Goal: Navigation & Orientation: Understand site structure

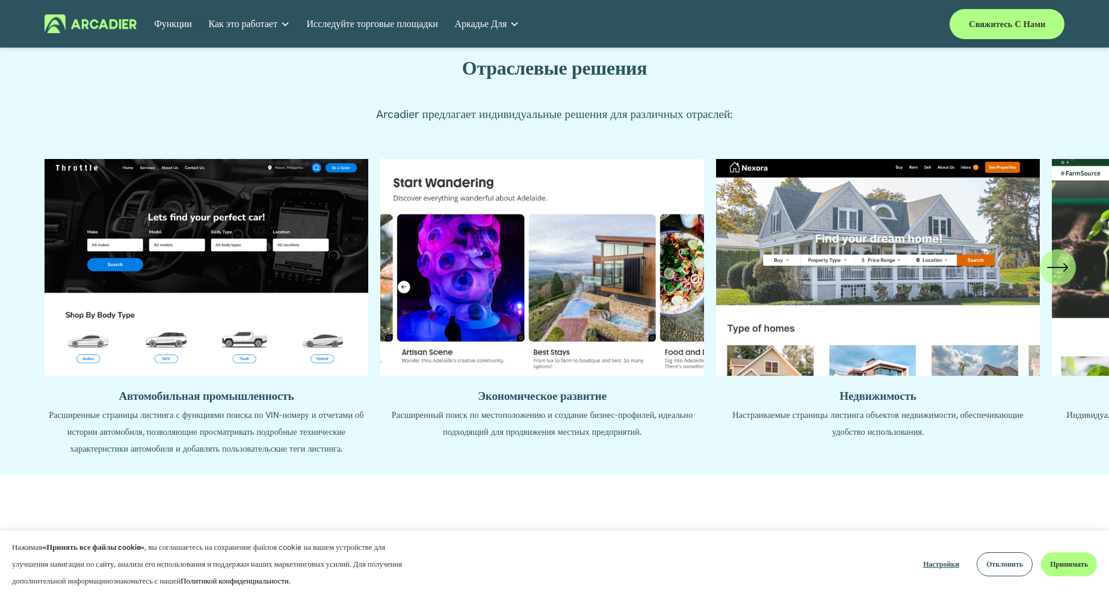
scroll to position [1324, 0]
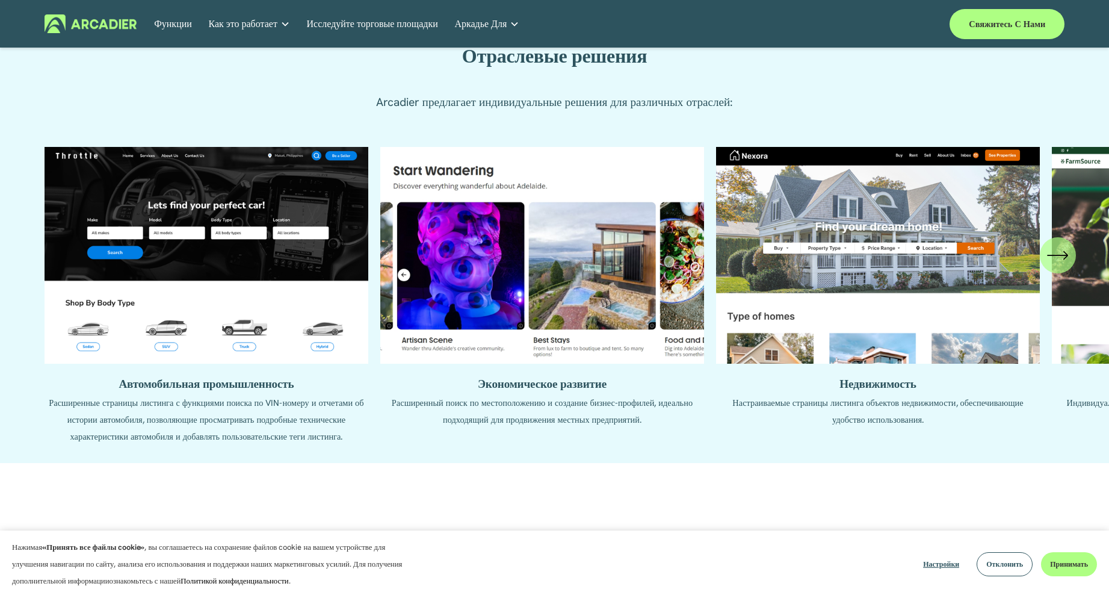
click at [1064, 266] on icon "\a \a \a Следующий\a \a" at bounding box center [1058, 255] width 22 height 22
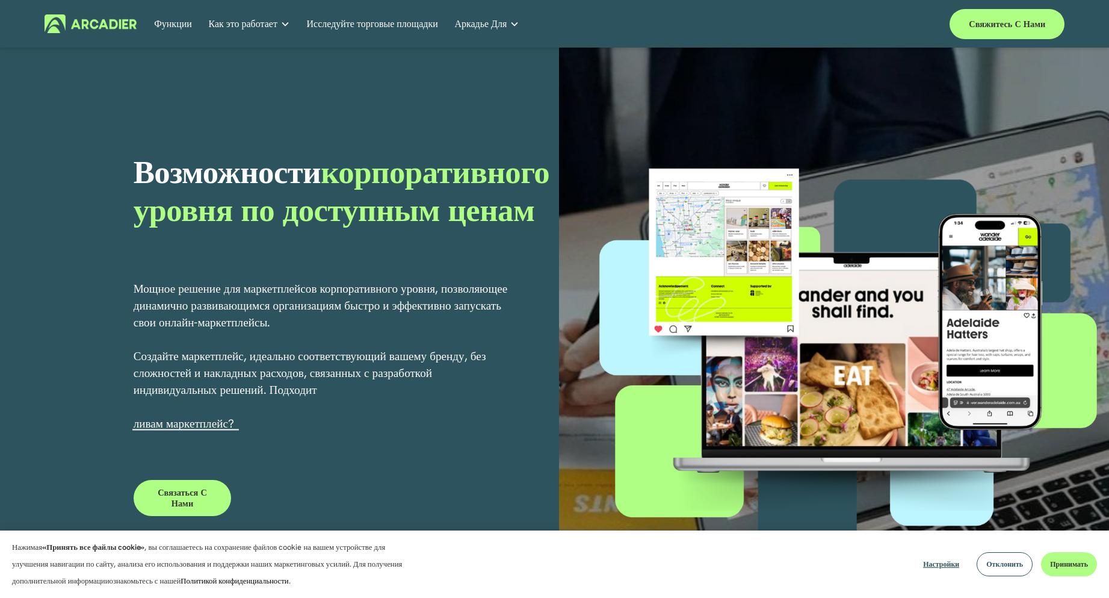
scroll to position [0, 0]
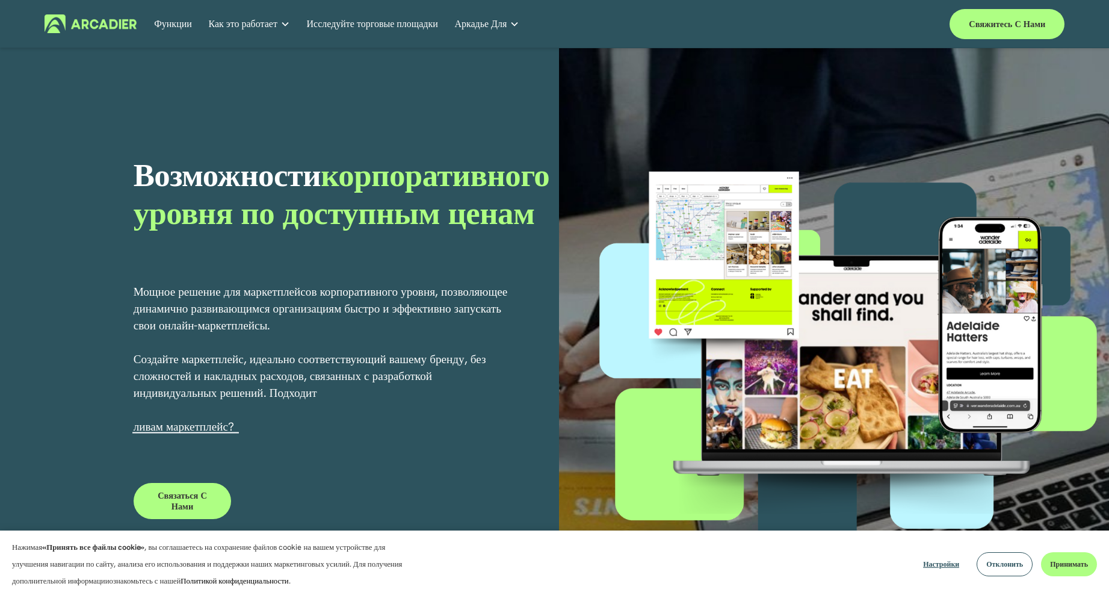
click at [177, 25] on font "Функции" at bounding box center [173, 23] width 38 height 13
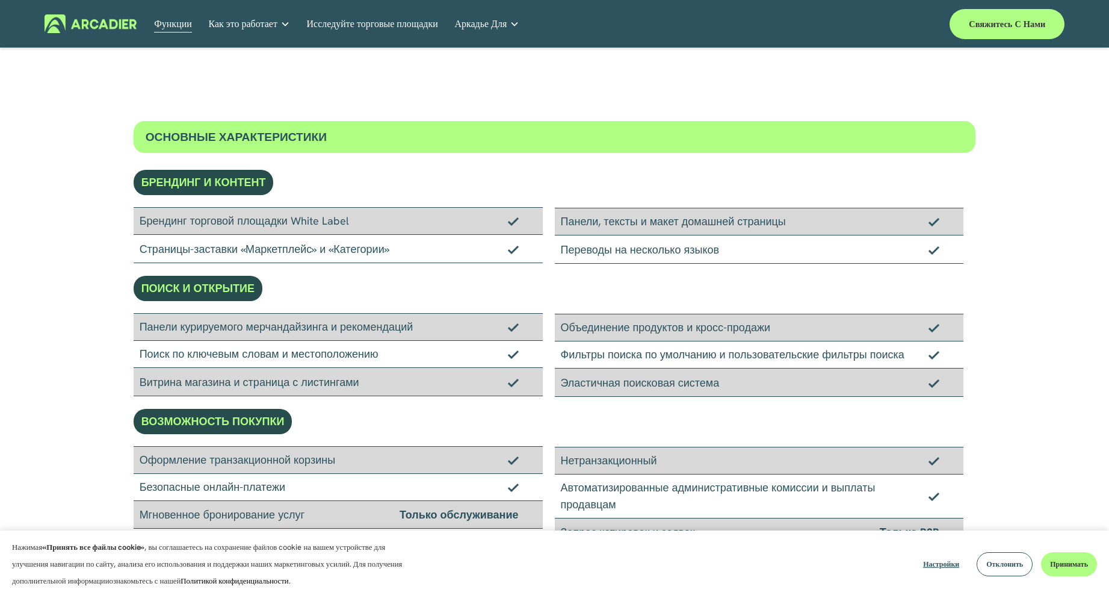
click at [383, 26] on font "Исследуйте торговые площадки" at bounding box center [372, 23] width 131 height 13
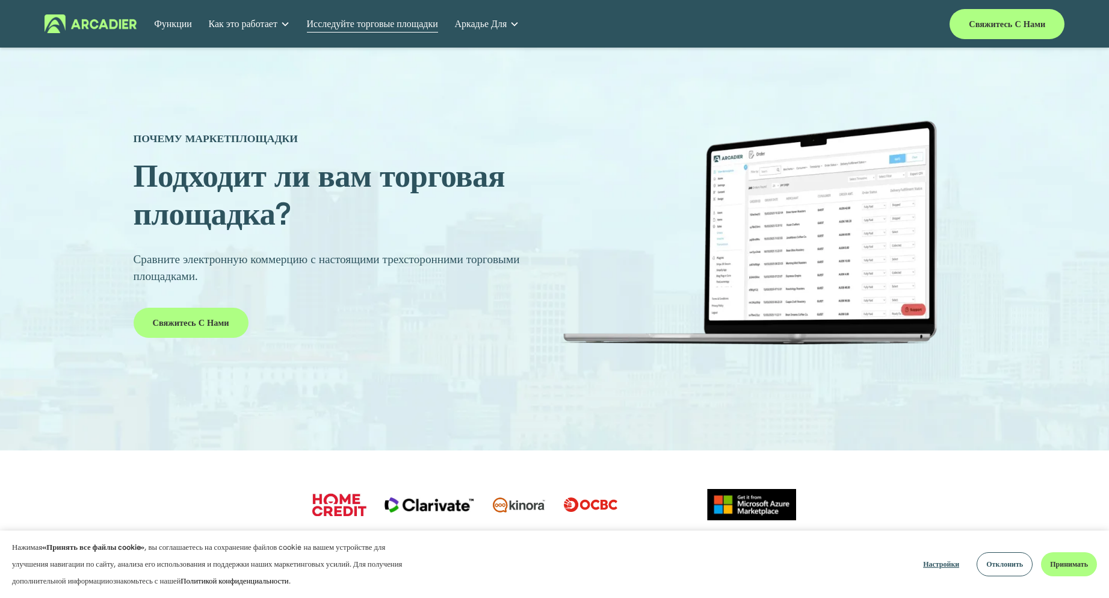
click at [109, 26] on img at bounding box center [91, 23] width 92 height 19
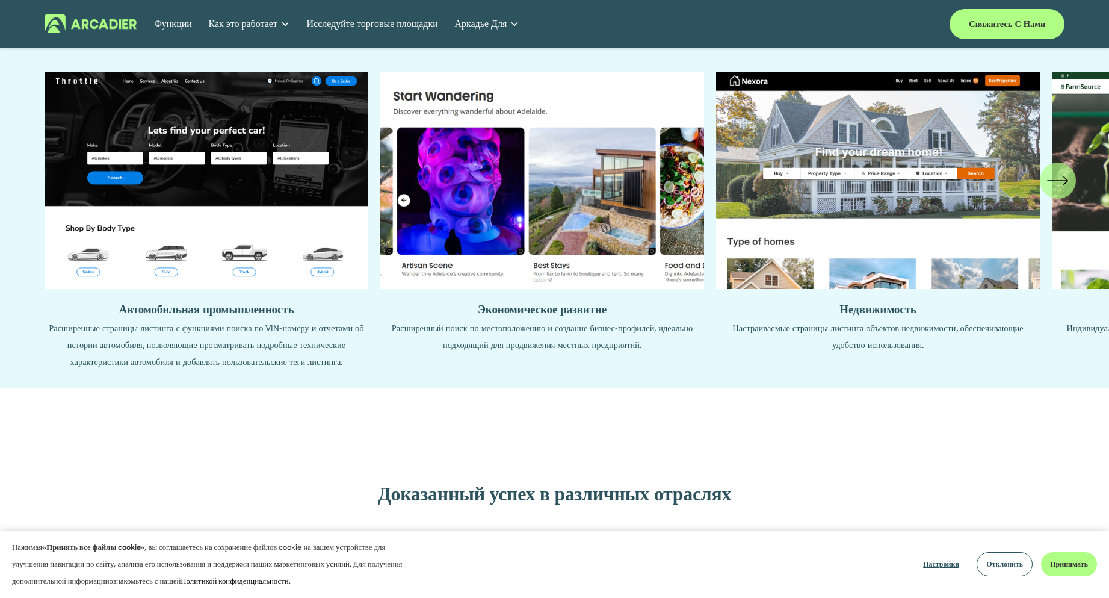
scroll to position [1264, 0]
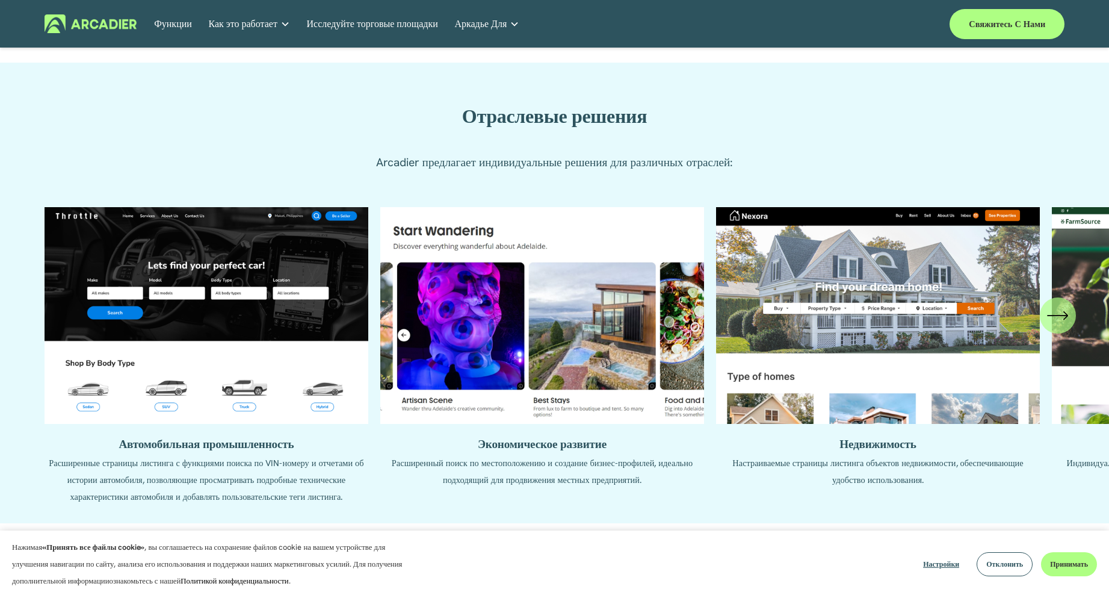
click at [1059, 323] on icon "\a \a \a Следующий\a \a" at bounding box center [1058, 316] width 22 height 22
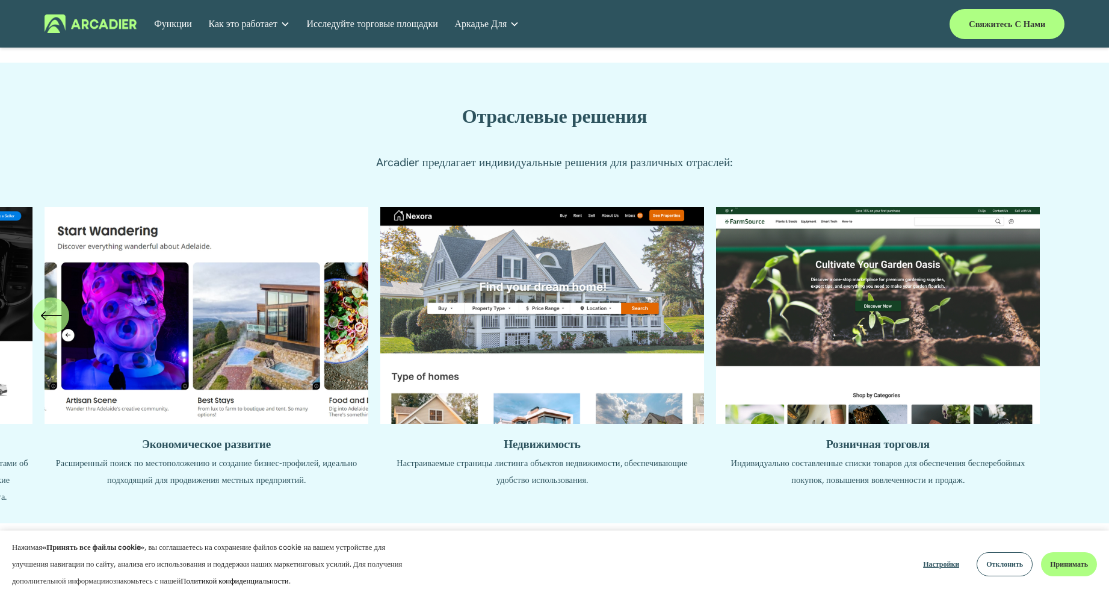
click at [889, 462] on ul "Автомобильная промышленность Расширенные страницы листинга с функциями поиска п…" at bounding box center [555, 356] width 1021 height 298
click at [843, 391] on ul "Автомобильная промышленность Расширенные страницы листинга с функциями поиска п…" at bounding box center [555, 356] width 1021 height 298
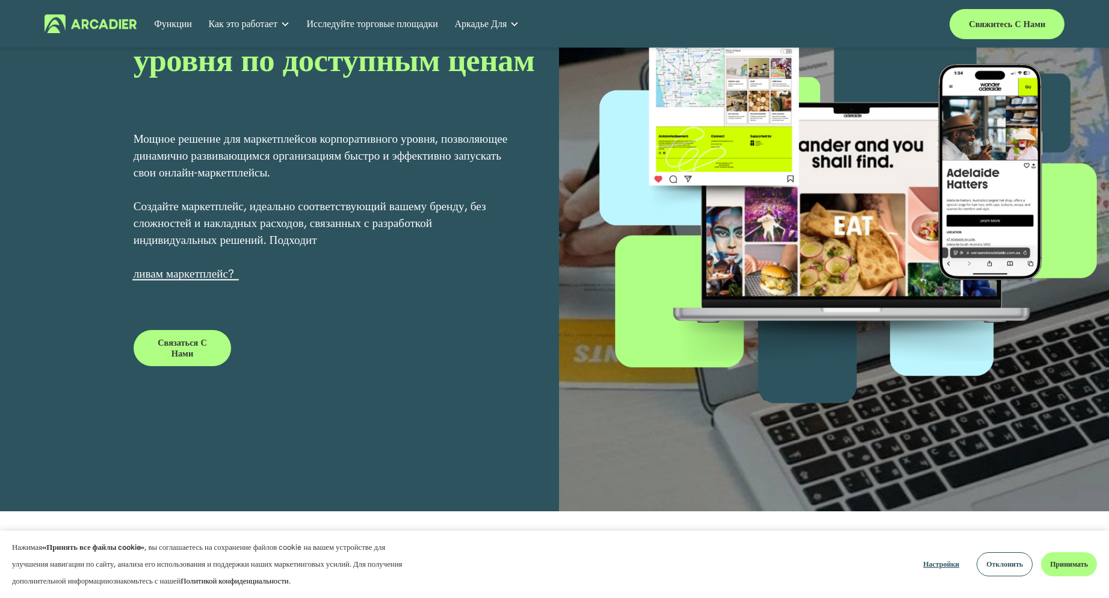
scroll to position [0, 0]
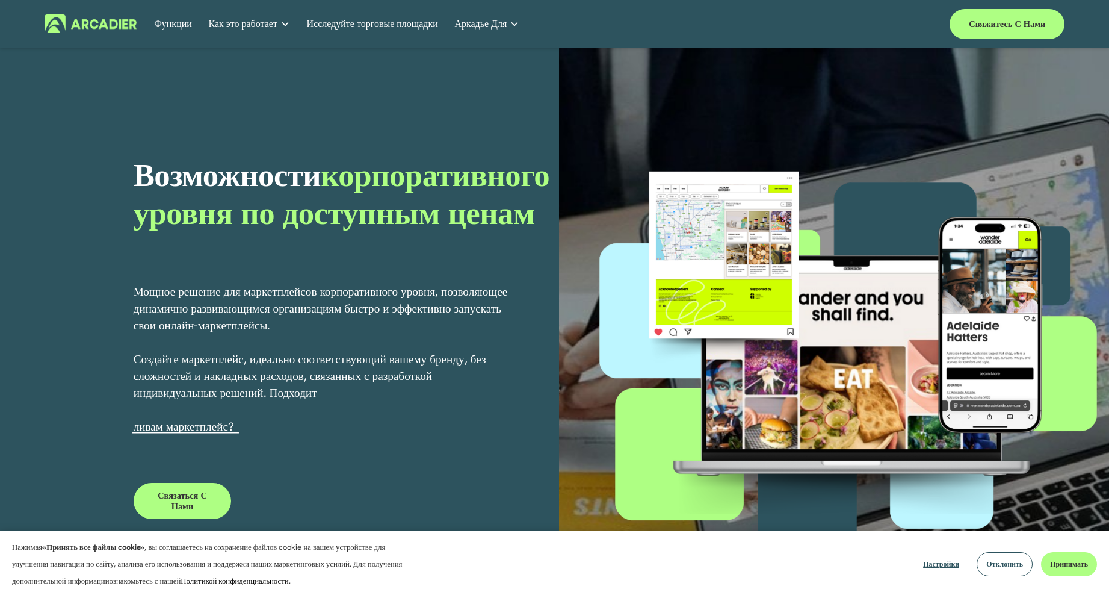
click at [117, 26] on img at bounding box center [91, 23] width 92 height 19
